Goal: Find specific page/section: Find specific page/section

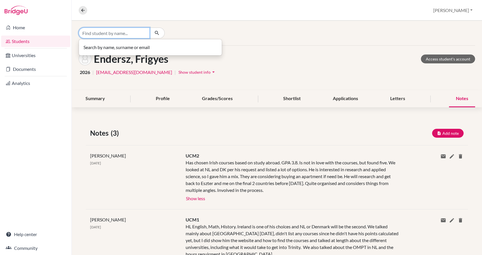
click at [130, 32] on input "Find student by name..." at bounding box center [114, 33] width 71 height 11
type input "[DEMOGRAPHIC_DATA]"
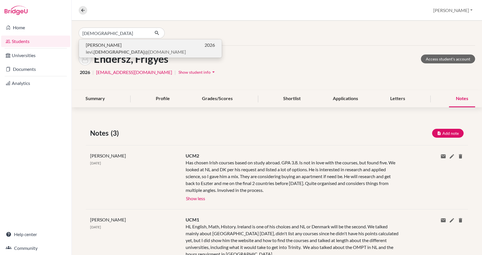
click at [130, 44] on p "[PERSON_NAME] 2026" at bounding box center [150, 45] width 129 height 7
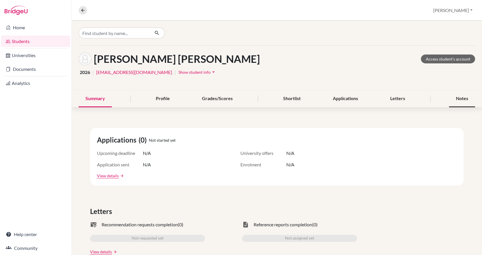
click at [455, 98] on div "Notes" at bounding box center [462, 98] width 26 height 17
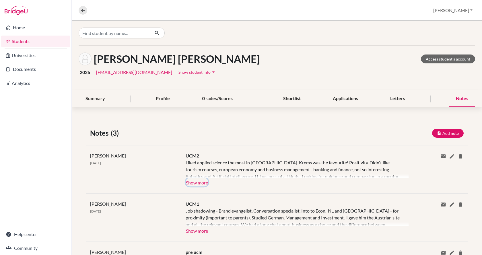
click at [196, 183] on button "Show more" at bounding box center [196, 182] width 23 height 9
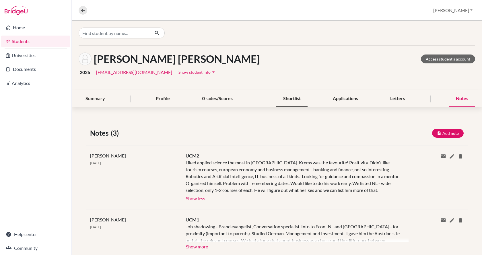
click at [298, 99] on div "Shortlist" at bounding box center [291, 98] width 31 height 17
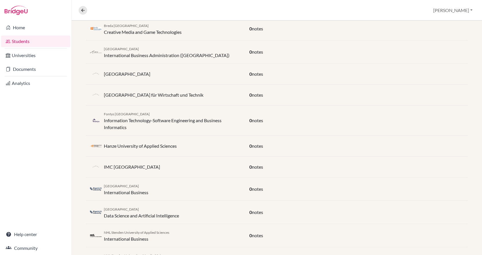
scroll to position [172, 0]
